Goal: Check status: Check status

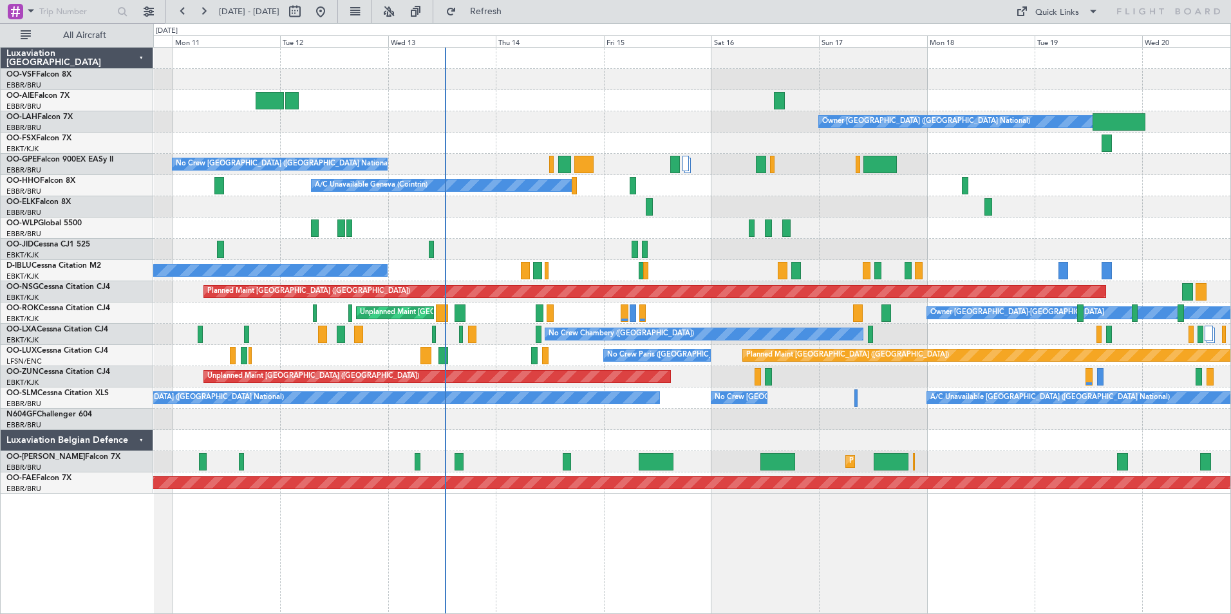
click at [760, 430] on div "Owner [GEOGRAPHIC_DATA] ([GEOGRAPHIC_DATA] National) No Crew [GEOGRAPHIC_DATA] …" at bounding box center [691, 271] width 1077 height 446
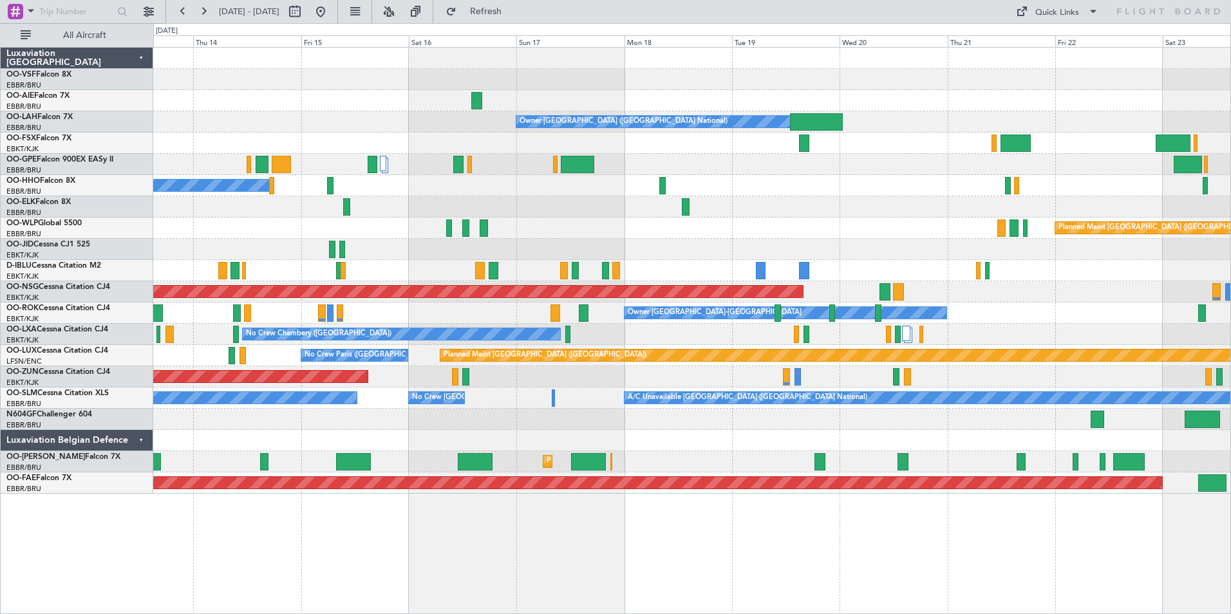
click at [692, 160] on div "Owner [GEOGRAPHIC_DATA] ([GEOGRAPHIC_DATA] National) No Crew [GEOGRAPHIC_DATA] …" at bounding box center [691, 271] width 1077 height 446
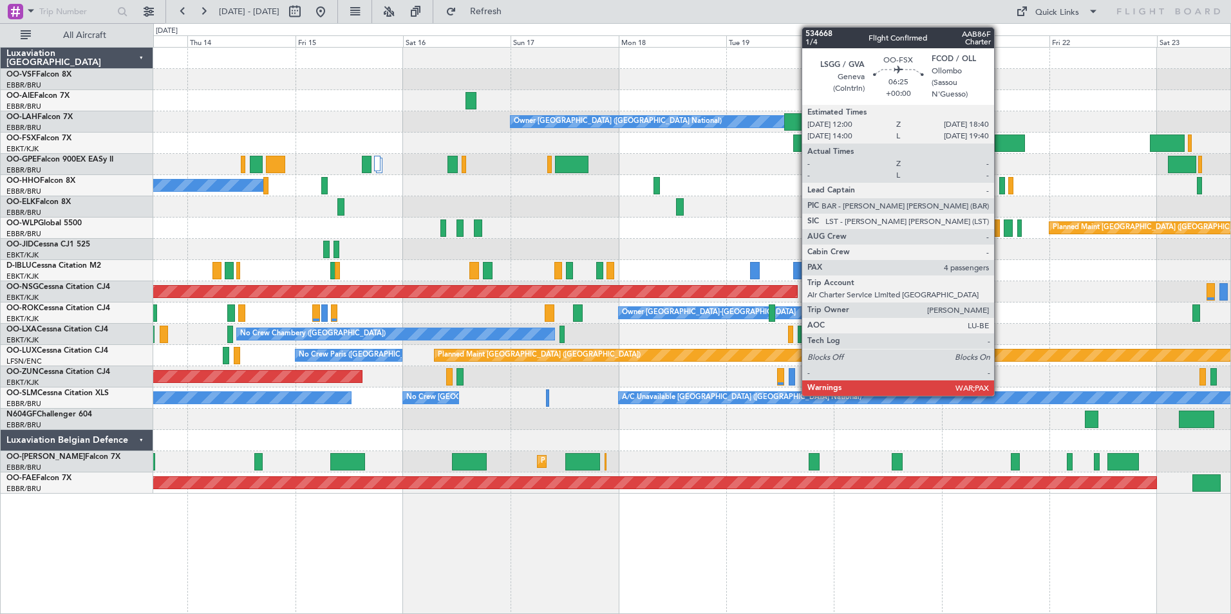
click at [1000, 142] on div at bounding box center [1010, 143] width 30 height 17
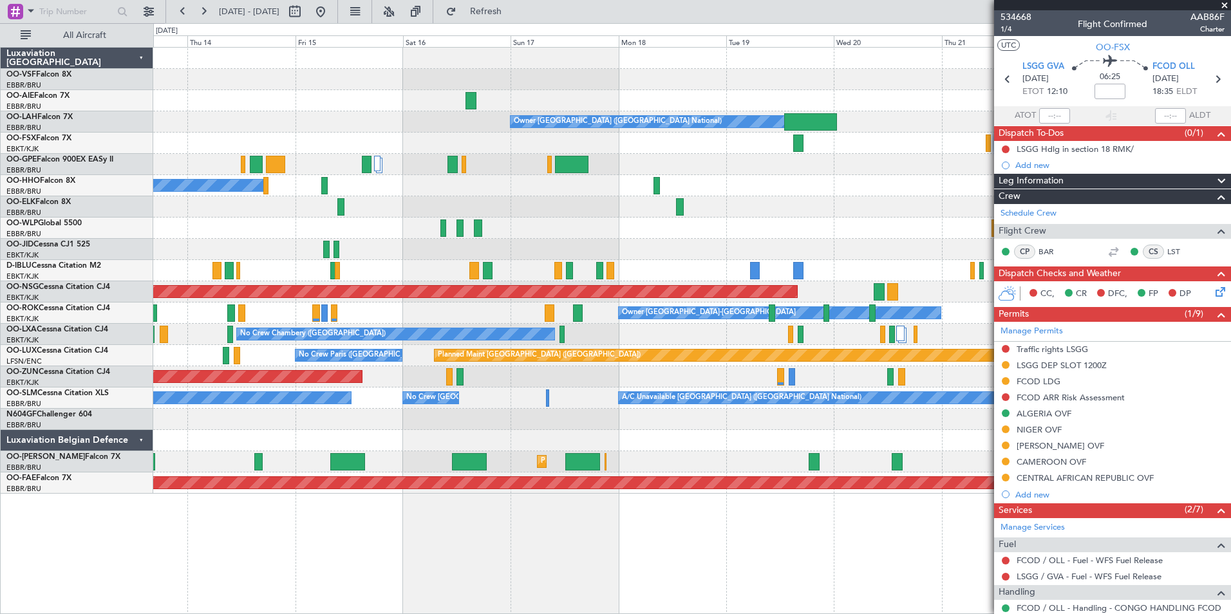
click at [1225, 4] on span at bounding box center [1224, 6] width 13 height 12
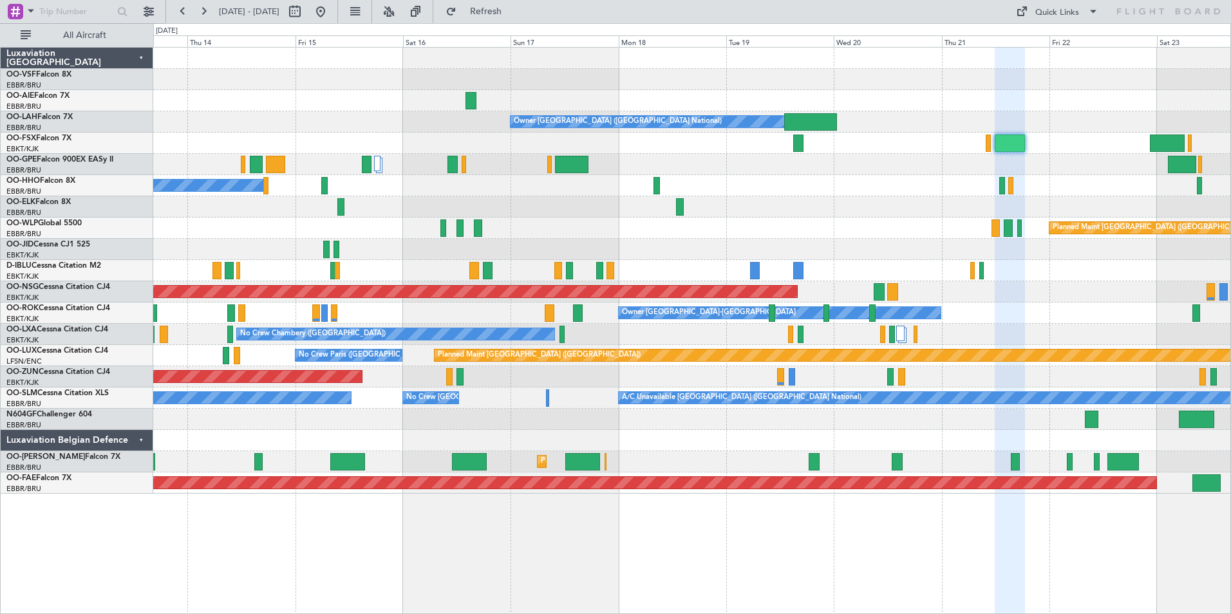
type input "0"
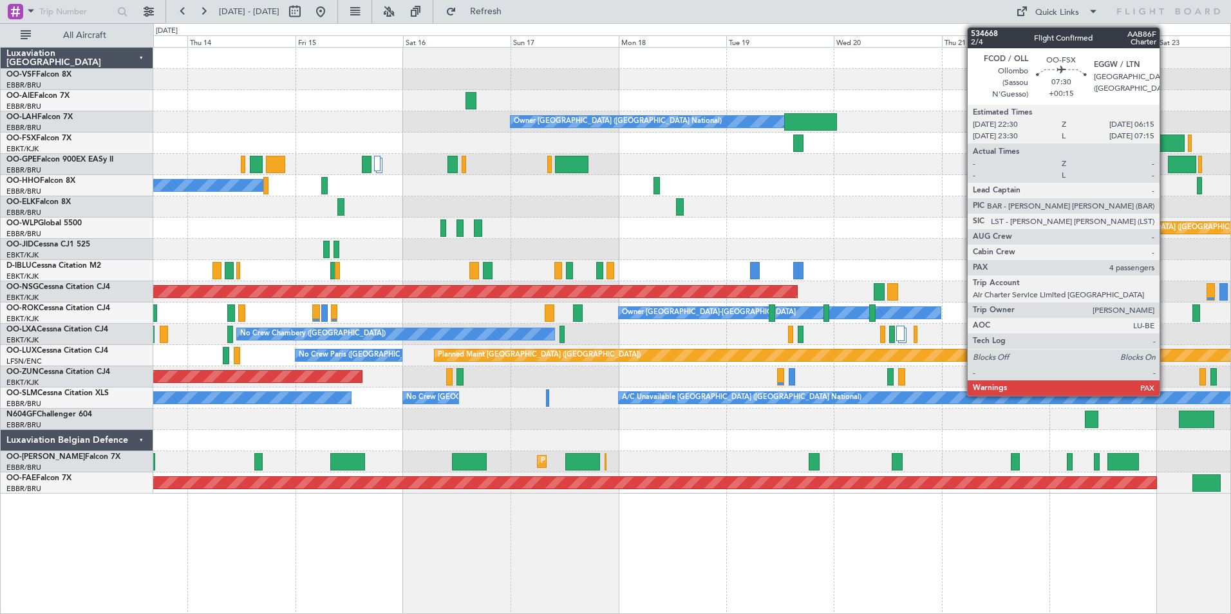
click at [1165, 136] on div at bounding box center [1167, 143] width 35 height 17
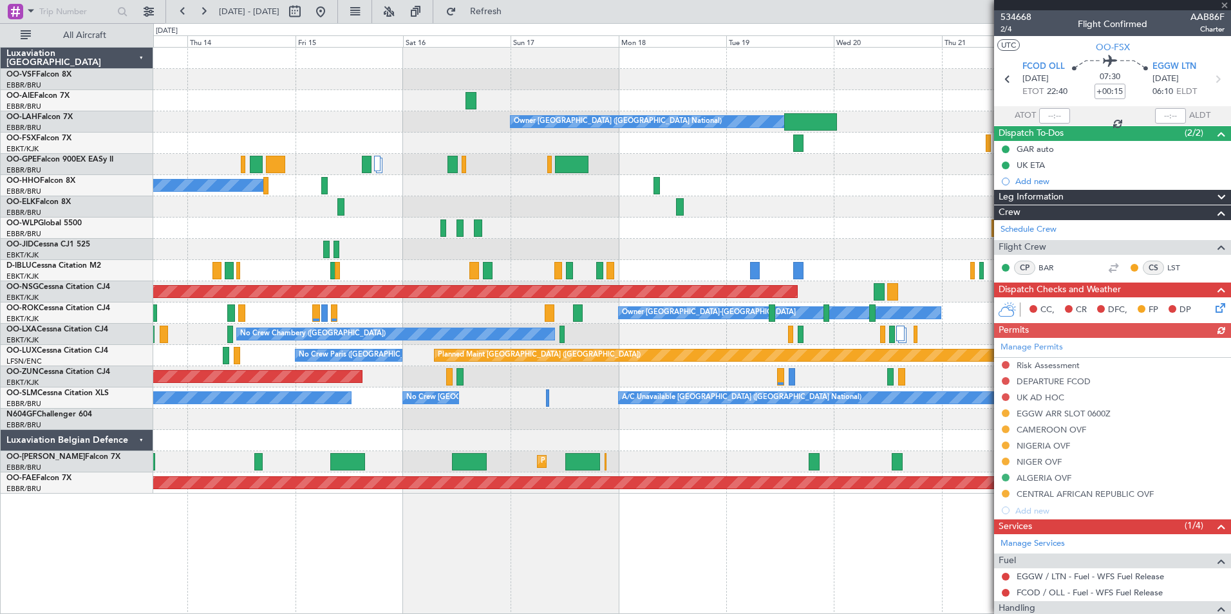
scroll to position [118, 0]
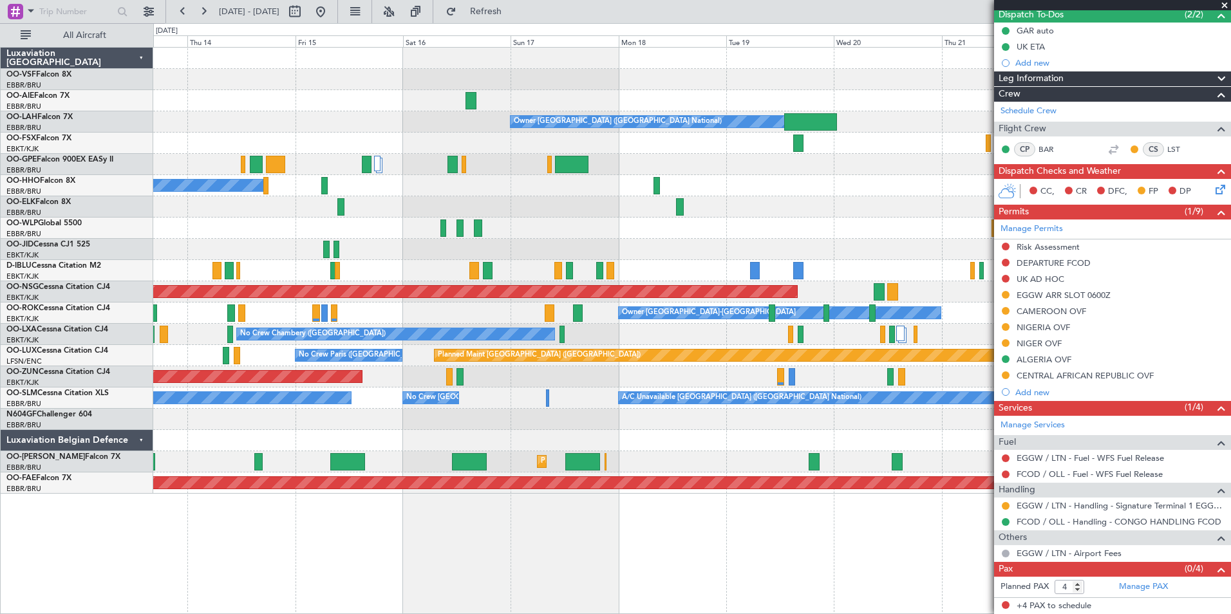
click at [1227, 3] on span at bounding box center [1224, 6] width 13 height 12
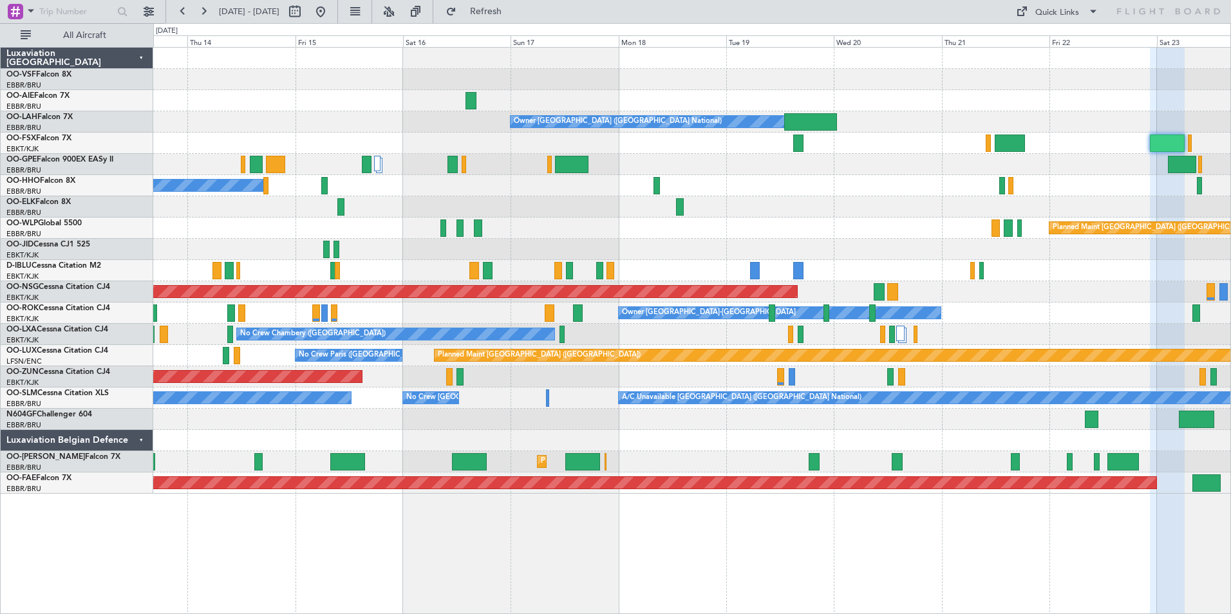
type input "0"
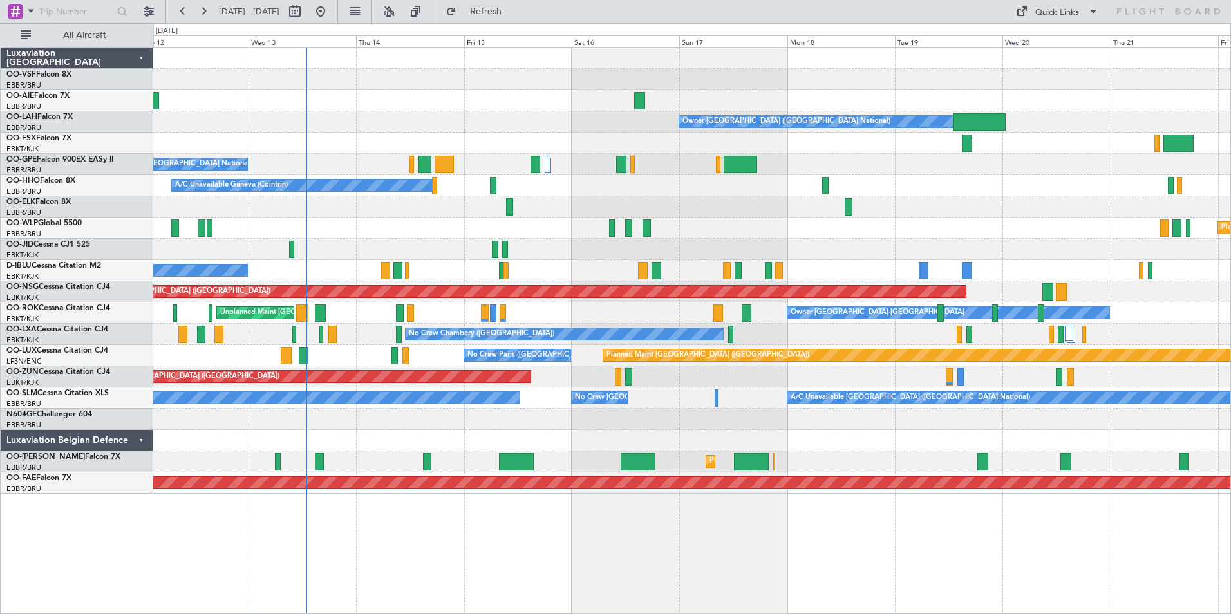
click at [802, 469] on div "Planned Maint [GEOGRAPHIC_DATA] ([GEOGRAPHIC_DATA] National) Unplanned Maint [G…" at bounding box center [691, 461] width 1077 height 21
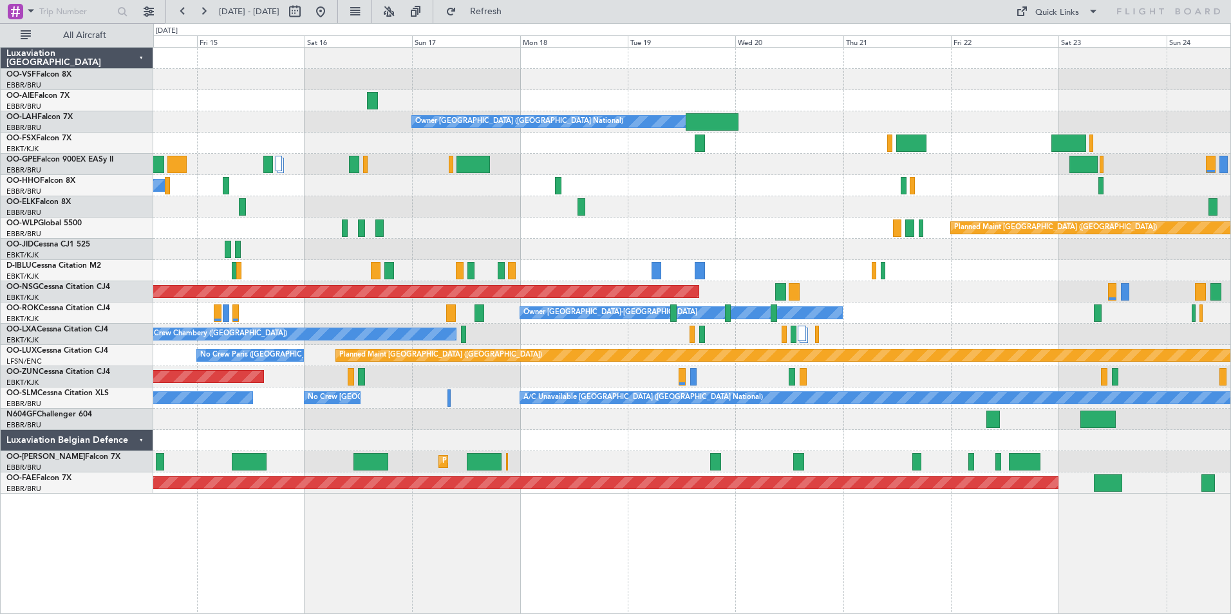
click at [805, 465] on div "Planned Maint [GEOGRAPHIC_DATA] ([GEOGRAPHIC_DATA] National)" at bounding box center [691, 461] width 1077 height 21
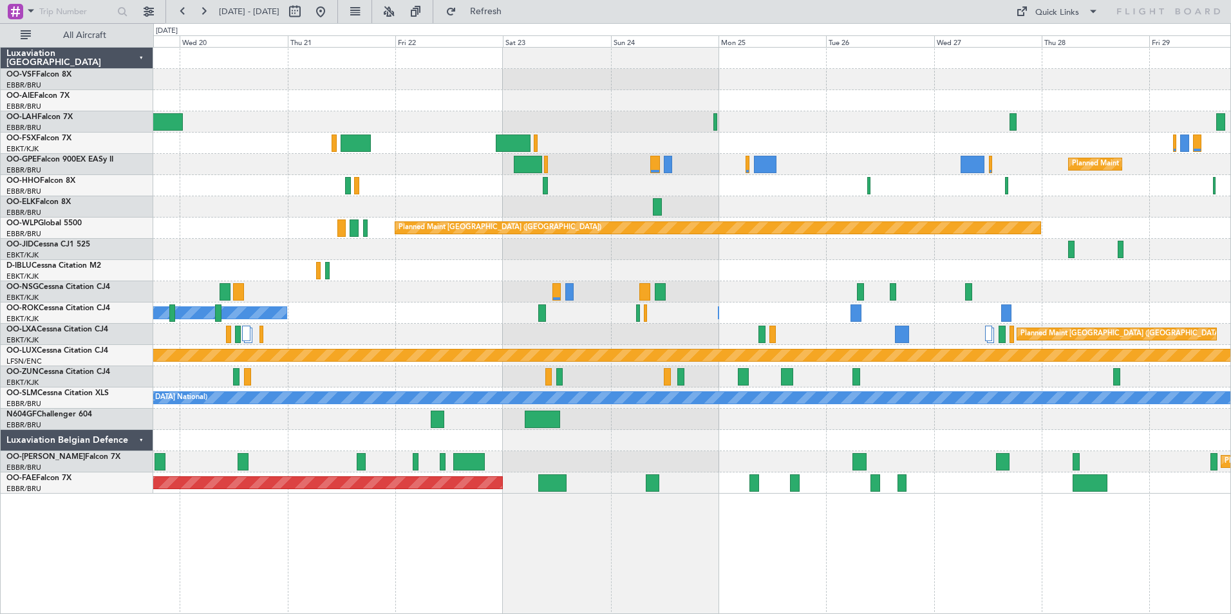
click at [543, 456] on div "Planned Maint [GEOGRAPHIC_DATA] ([GEOGRAPHIC_DATA] National) Planned Maint [GEO…" at bounding box center [691, 461] width 1077 height 21
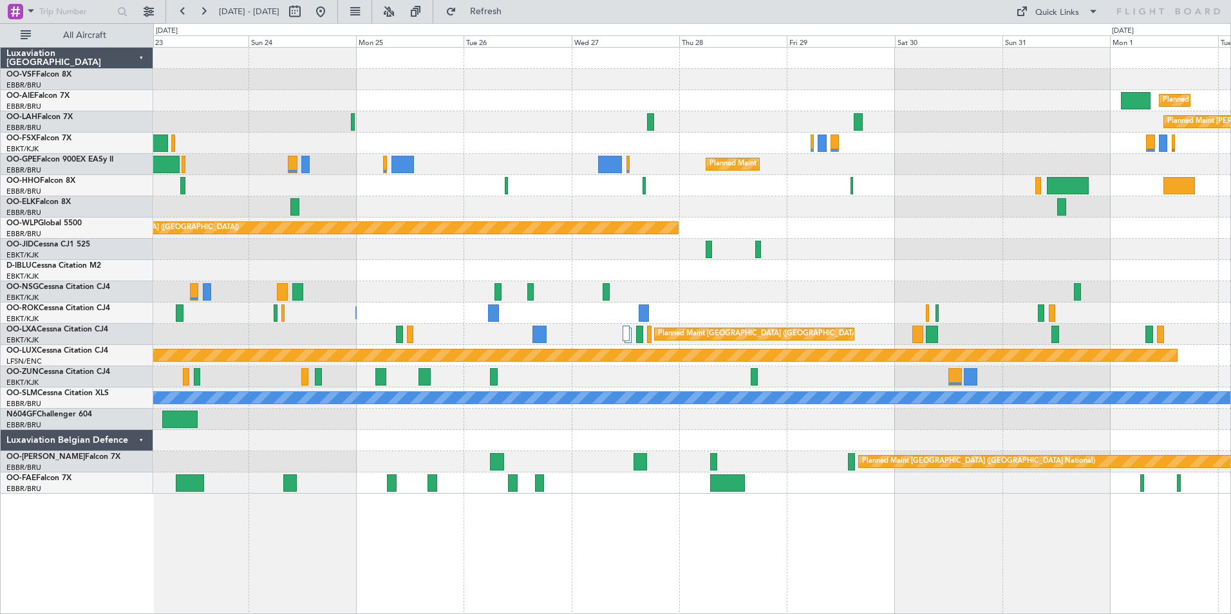
click at [767, 464] on div "Planned Maint [GEOGRAPHIC_DATA] ([GEOGRAPHIC_DATA] National) Owner [GEOGRAPHIC_…" at bounding box center [691, 461] width 1077 height 21
click at [331, 14] on button at bounding box center [320, 11] width 21 height 21
